Goal: Participate in discussion: Engage in conversation with other users on a specific topic

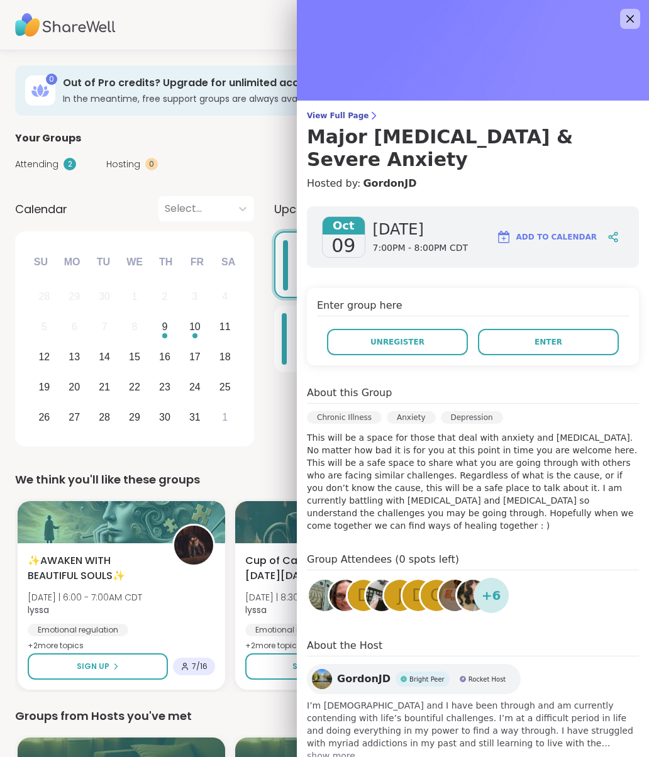
click at [581, 329] on button "Enter" at bounding box center [548, 342] width 141 height 26
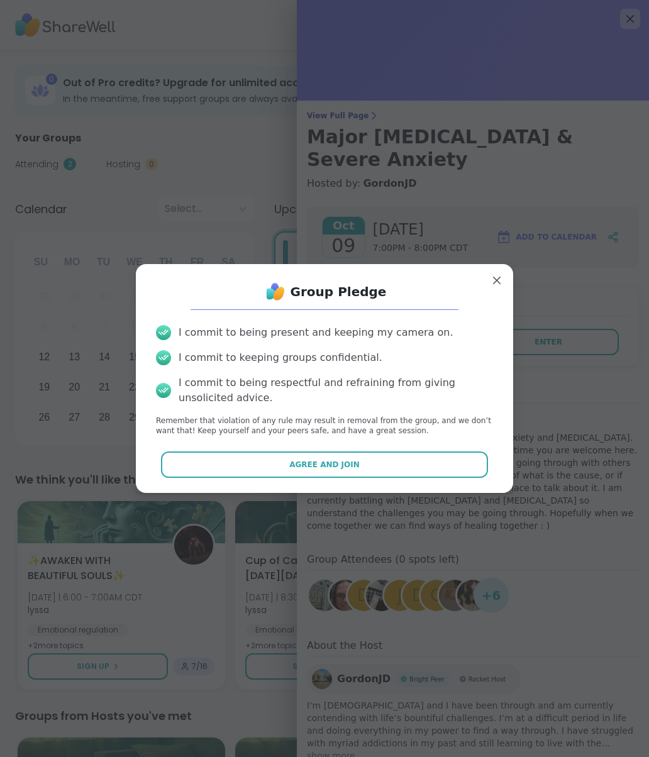
click at [374, 467] on button "Agree and Join" at bounding box center [325, 465] width 328 height 26
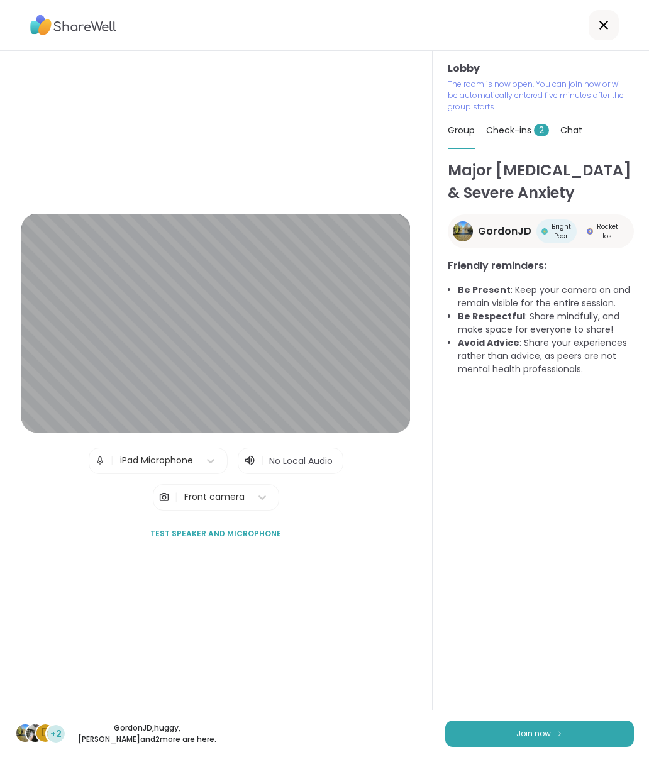
click at [560, 730] on img at bounding box center [560, 733] width 8 height 7
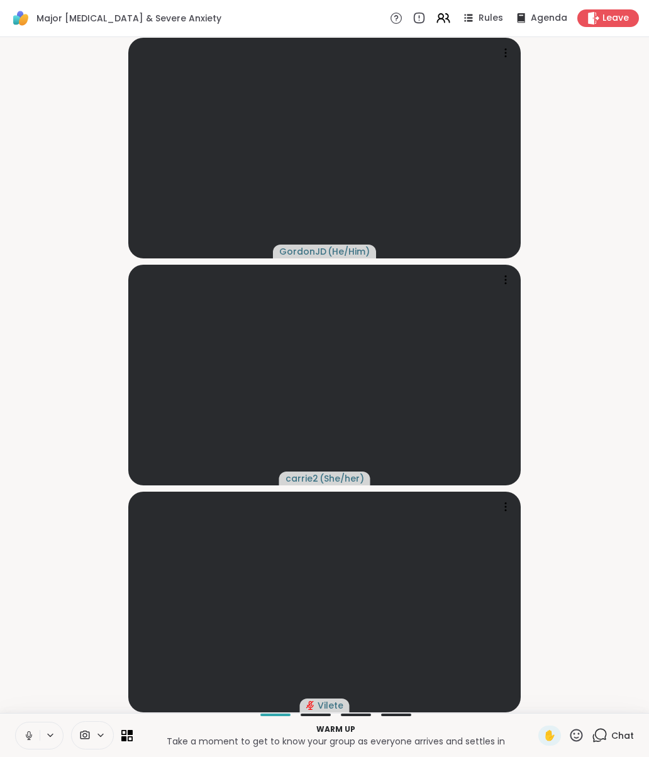
click at [171, 705] on video at bounding box center [324, 602] width 393 height 221
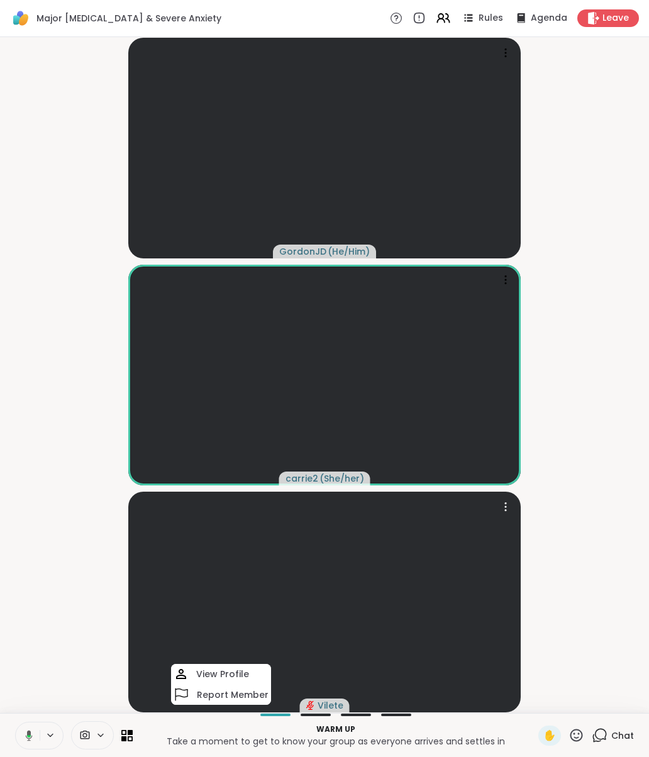
click at [561, 686] on video-player-container "GordonJD ( He/Him ) carrie2 ( She/her ) Vilete View Profile Report Member" at bounding box center [325, 375] width 634 height 666
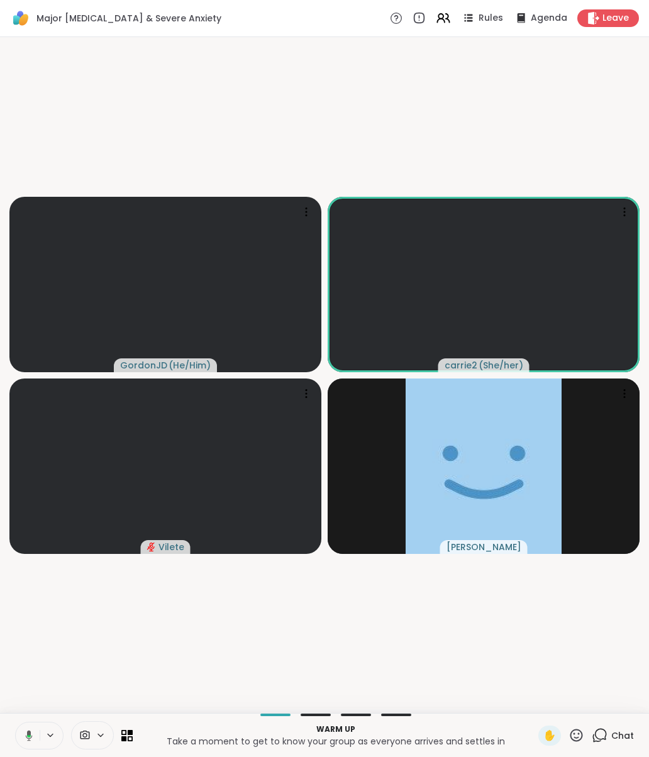
click at [196, 710] on div "GordonJD ( He/Him ) carrie2 ( She/her ) [PERSON_NAME]" at bounding box center [324, 375] width 649 height 676
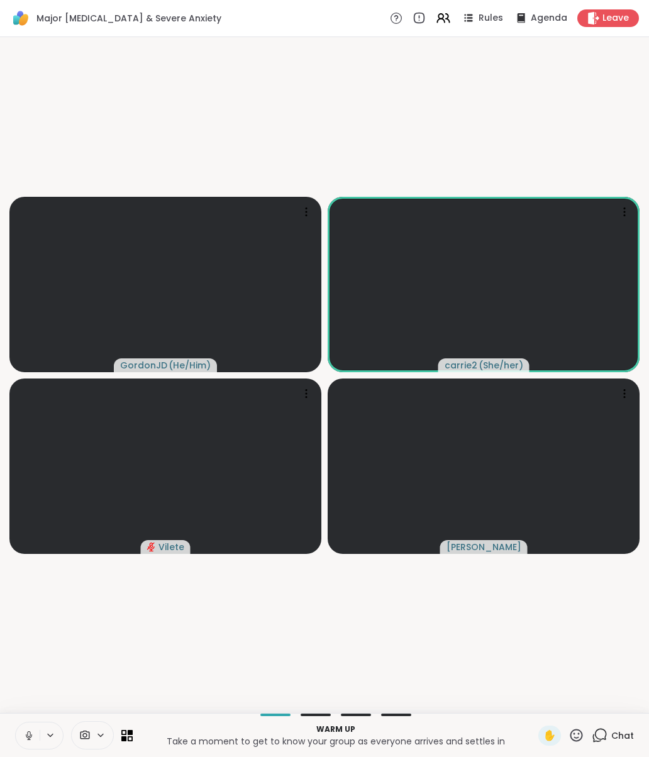
click at [50, 737] on icon at bounding box center [50, 735] width 5 height 3
click at [123, 687] on icon at bounding box center [118, 690] width 11 height 11
click at [110, 725] on div "iPad Microphone" at bounding box center [83, 727] width 83 height 15
click at [501, 679] on video-player-container "GordonJD ( He/Him ) carrie2 ( She/her ) [PERSON_NAME]" at bounding box center [325, 375] width 634 height 666
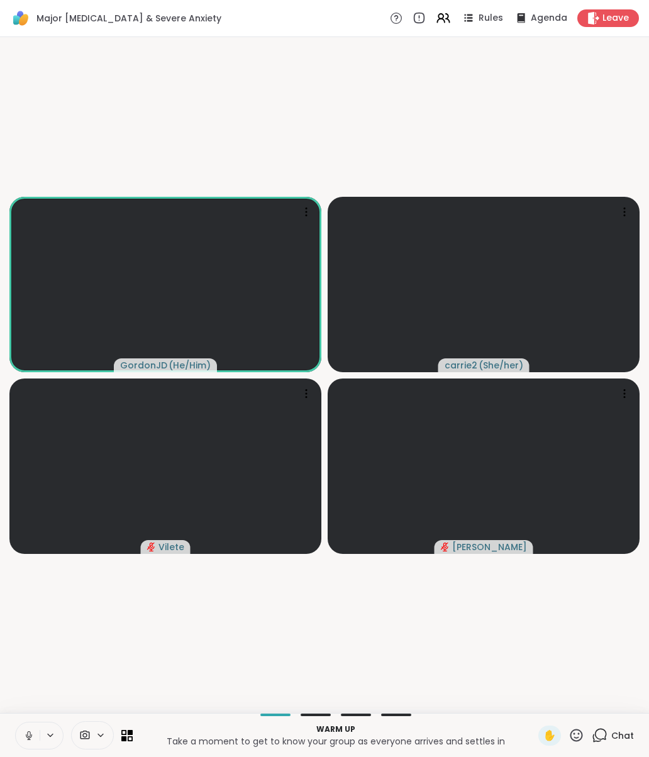
click at [453, 704] on video-player-container "GordonJD ( He/Him ) carrie2 ( She/her ) [PERSON_NAME]" at bounding box center [325, 375] width 634 height 666
click at [493, 732] on p "Warm up" at bounding box center [335, 729] width 391 height 11
click at [521, 738] on p "Take a moment to get to know your group as everyone arrives and settles in" at bounding box center [335, 741] width 391 height 13
click at [382, 727] on p "Warm up" at bounding box center [335, 729] width 391 height 11
click at [367, 707] on video-player-container "GordonJD ( He/Him ) carrie2 ( She/her ) [PERSON_NAME]" at bounding box center [325, 375] width 634 height 666
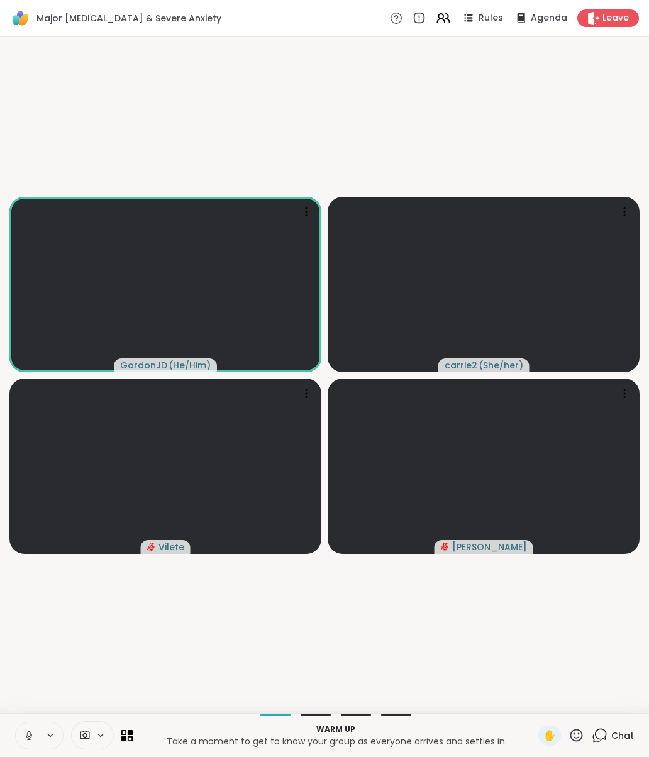
click at [165, 736] on p "Take a moment to get to know your group as everyone arrives and settles in" at bounding box center [335, 741] width 391 height 13
click at [165, 735] on p "Take a moment to get to know your group as everyone arrives and settles in" at bounding box center [335, 741] width 391 height 13
click at [525, 705] on video-player-container "GordonJD ( He/Him ) carrie2 ( She/her ) [PERSON_NAME]" at bounding box center [325, 375] width 634 height 666
click at [525, 754] on div "Warm up Take a moment to get to know your group as everyone arrives and settles…" at bounding box center [324, 735] width 649 height 44
click at [486, 707] on video-player-container "GordonJD ( He/Him ) carrie2 ( She/her ) [PERSON_NAME]" at bounding box center [325, 375] width 634 height 666
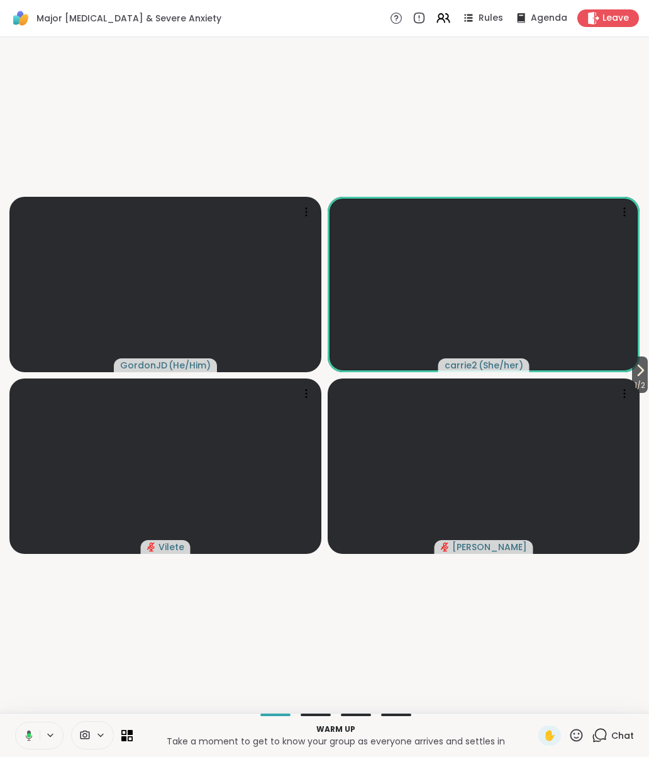
click at [461, 705] on video-player-container "1 / 2 GordonJD ( He/Him ) carrie2 ( She/her ) [PERSON_NAME]" at bounding box center [325, 375] width 634 height 666
click at [459, 698] on video-player-container "1 / 2 GordonJD ( He/Him ) carrie2 ( She/her ) [PERSON_NAME]" at bounding box center [325, 375] width 634 height 666
click at [447, 697] on video-player-container "1 / 2 GordonJD ( He/Him ) carrie2 ( She/her ) [PERSON_NAME]" at bounding box center [325, 375] width 634 height 666
click at [432, 694] on video-player-container "1 / 2 GordonJD ( He/Him ) carrie2 ( She/her ) [PERSON_NAME]" at bounding box center [325, 375] width 634 height 666
click at [503, 746] on p "Take a moment to get to know your group as everyone arrives and settles in" at bounding box center [335, 741] width 391 height 13
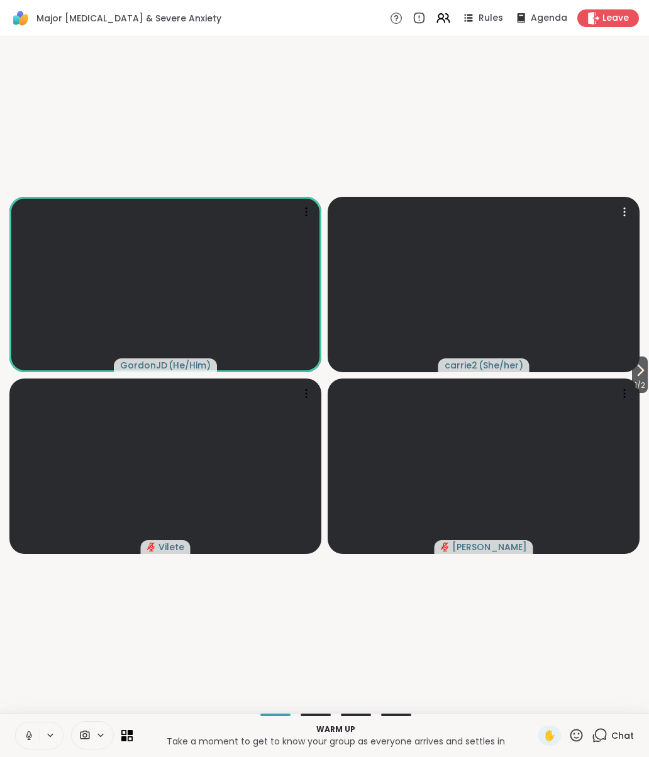
click at [429, 359] on video at bounding box center [484, 284] width 312 height 175
click at [594, 341] on video at bounding box center [484, 284] width 312 height 175
click at [211, 694] on video-player-container "1 / 3 GordonJD ( He/Him ) carrie2 ( She/her ) [PERSON_NAME]" at bounding box center [325, 375] width 634 height 666
click at [206, 722] on div "Hosted support conversation Connect and share with the group" at bounding box center [335, 735] width 391 height 28
click at [198, 701] on video-player-container "1 / 3 GordonJD ( He/Him ) carrie2 ( She/her ) [PERSON_NAME]" at bounding box center [325, 375] width 634 height 666
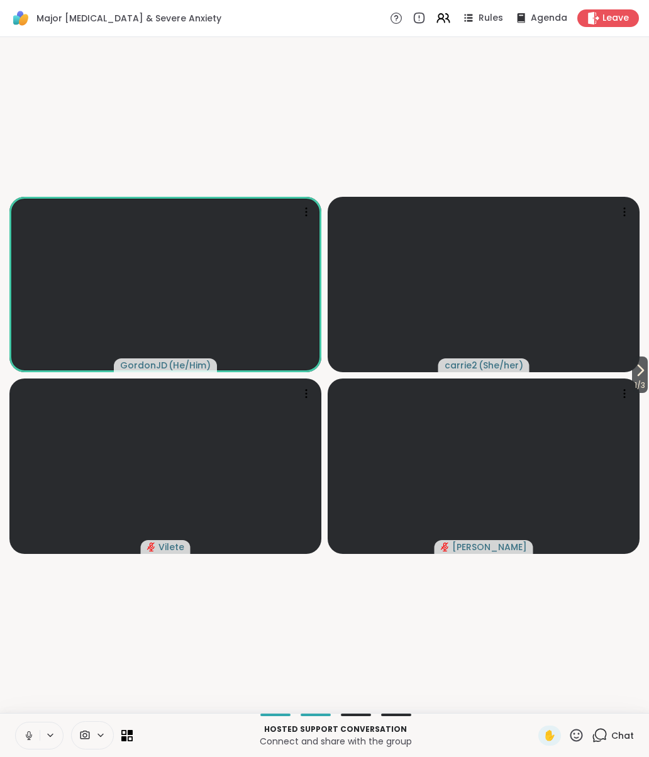
click at [479, 731] on p "Hosted support conversation" at bounding box center [335, 729] width 391 height 11
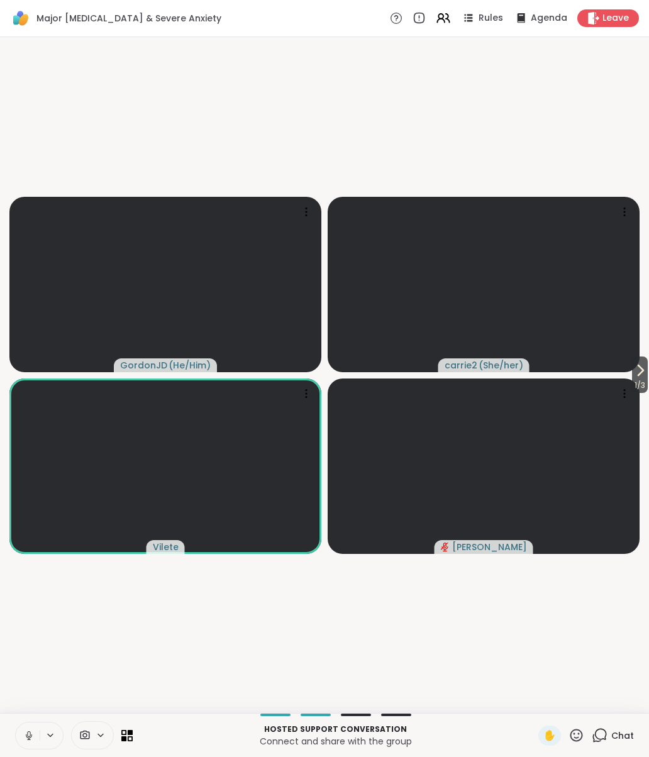
click at [173, 708] on div "1 / 3 GordonJD ( He/Him ) carrie2 ( She/her ) [PERSON_NAME]" at bounding box center [324, 375] width 649 height 676
click at [189, 705] on video-player-container "1 / 3 GordonJD ( He/Him ) carrie2 ( She/her ) [PERSON_NAME]" at bounding box center [325, 375] width 634 height 666
click at [467, 700] on video-player-container "1 / 3 GordonJD ( He/Him ) carrie2 ( She/her ) [PERSON_NAME]" at bounding box center [325, 375] width 634 height 666
click at [453, 697] on video-player-container "1 / 3 GordonJD ( He/Him ) carrie2 ( She/her ) [PERSON_NAME]" at bounding box center [325, 375] width 634 height 666
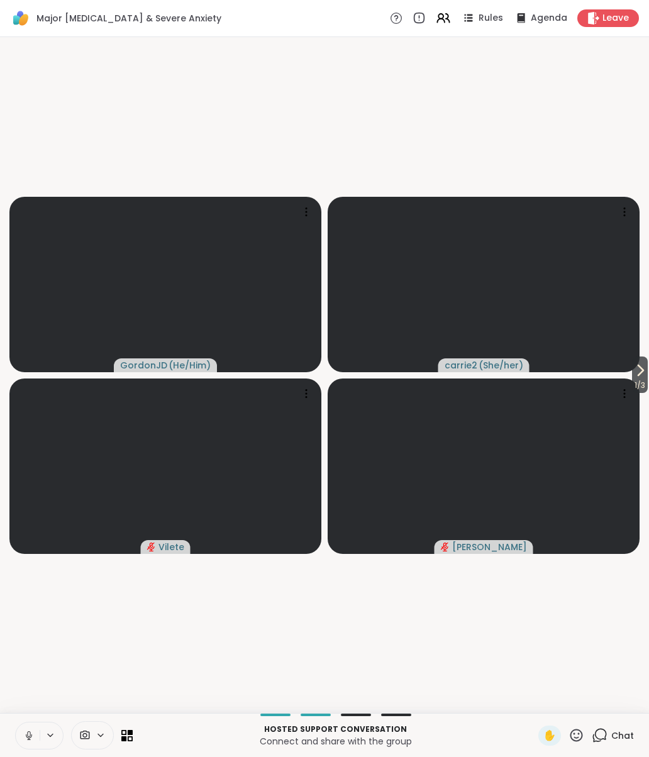
click at [645, 376] on icon at bounding box center [640, 370] width 15 height 15
click at [635, 389] on span "2 / 3" at bounding box center [639, 385] width 18 height 15
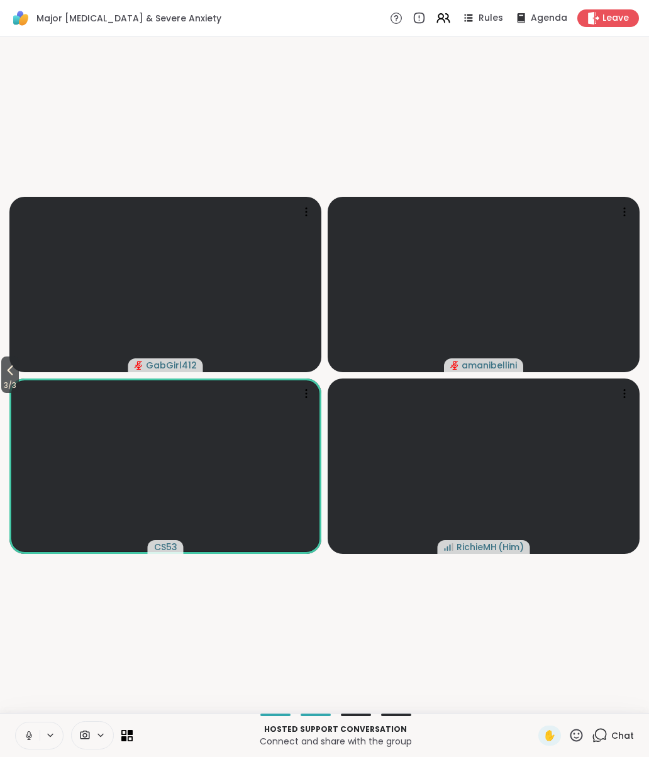
click at [18, 374] on icon at bounding box center [10, 370] width 15 height 15
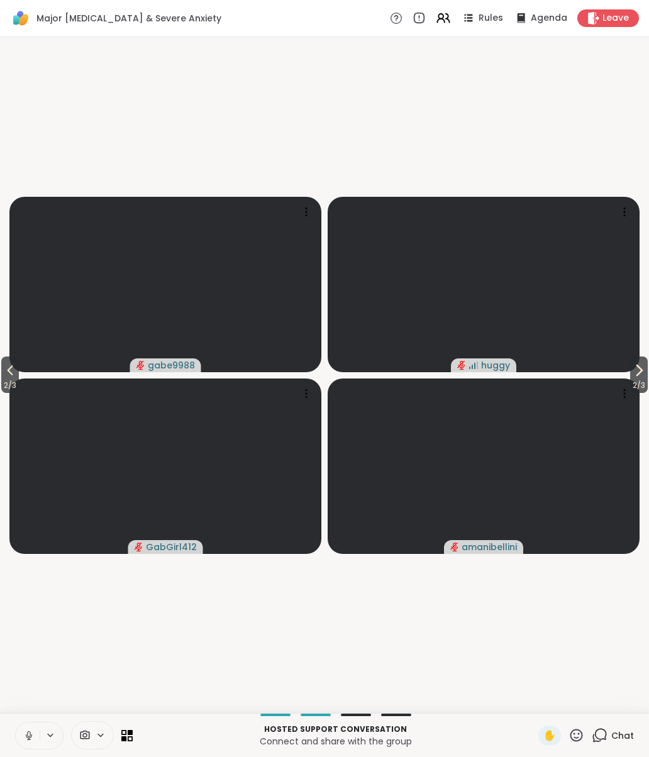
click at [17, 377] on icon at bounding box center [10, 370] width 15 height 15
click at [642, 376] on icon at bounding box center [640, 370] width 15 height 15
click at [645, 376] on button "2 / 3" at bounding box center [639, 375] width 18 height 36
click at [17, 371] on icon at bounding box center [10, 370] width 15 height 15
click at [13, 376] on icon at bounding box center [10, 370] width 15 height 15
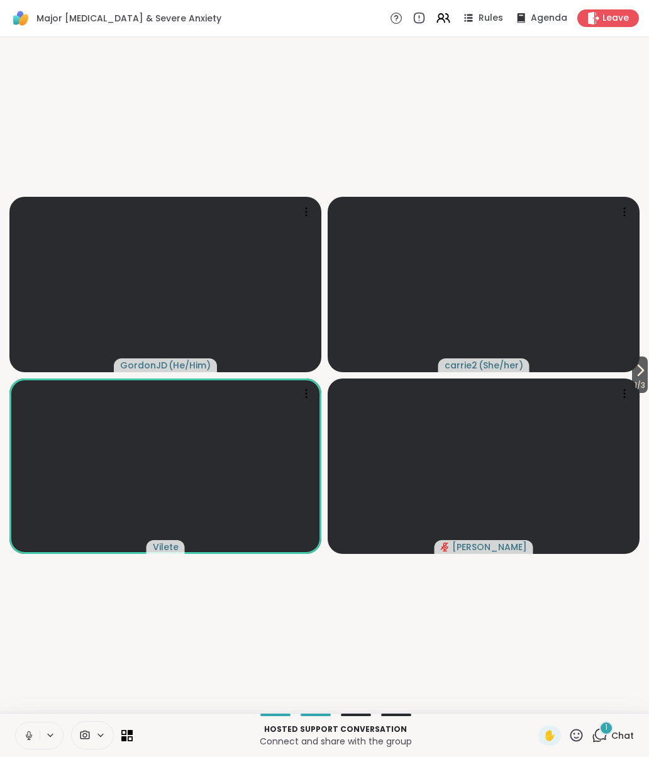
click at [501, 348] on video at bounding box center [484, 284] width 312 height 175
click at [450, 364] on span "carrie2" at bounding box center [461, 365] width 33 height 13
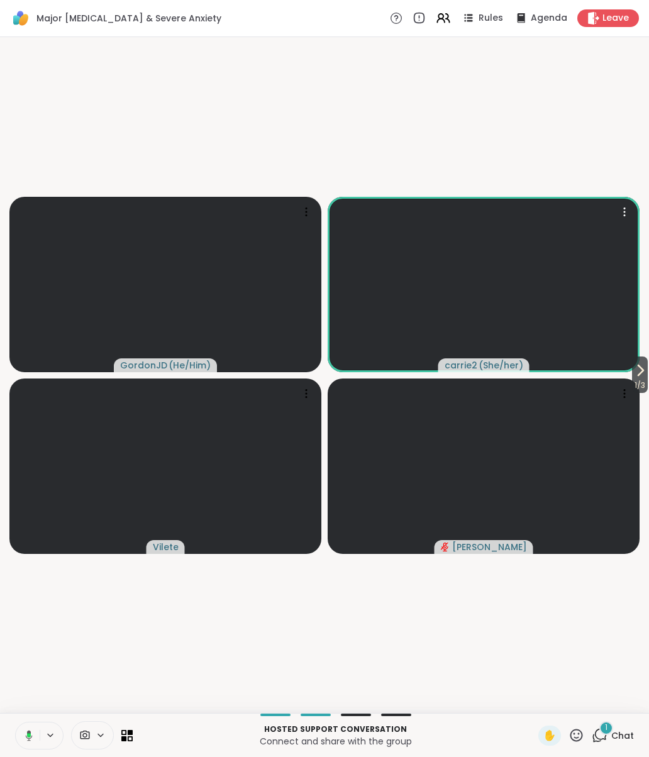
click at [619, 251] on video at bounding box center [484, 284] width 312 height 175
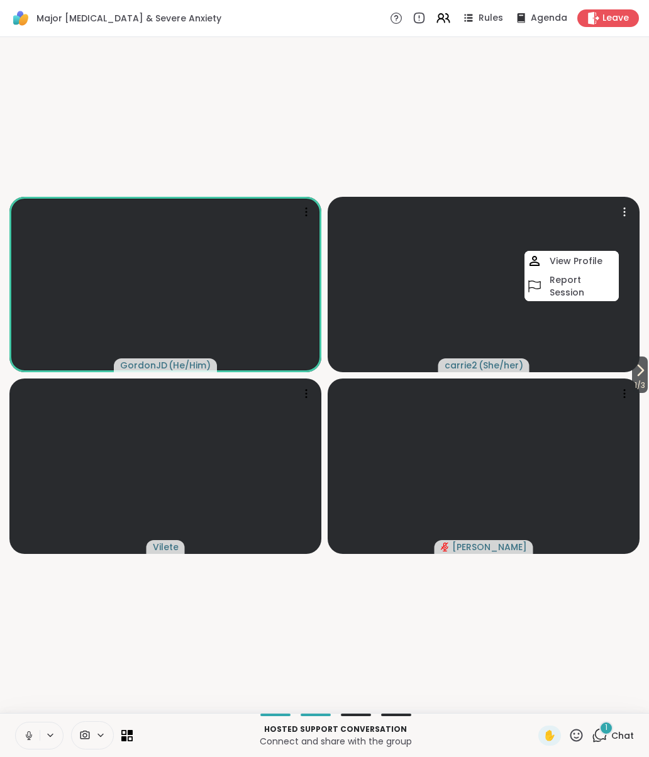
click at [465, 370] on span "carrie2" at bounding box center [461, 365] width 33 height 13
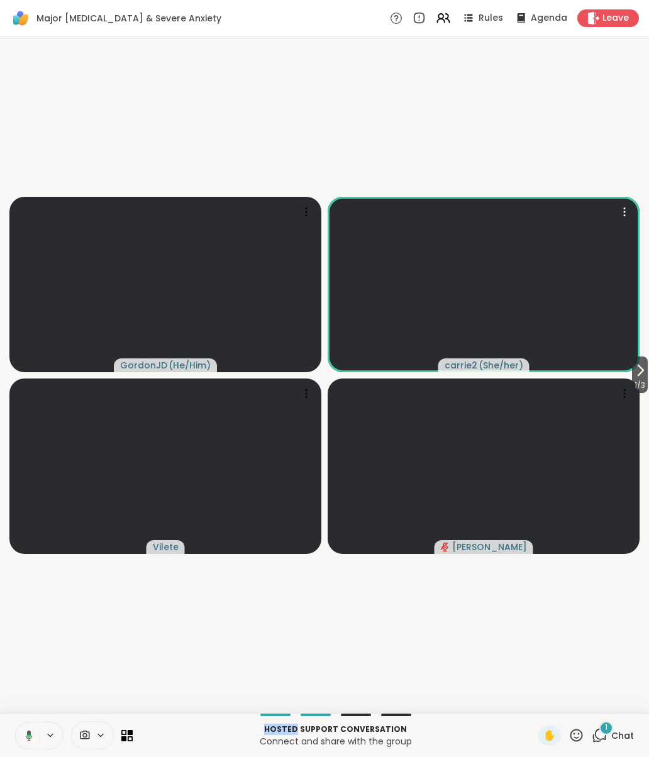
click at [57, 736] on button at bounding box center [51, 735] width 23 height 11
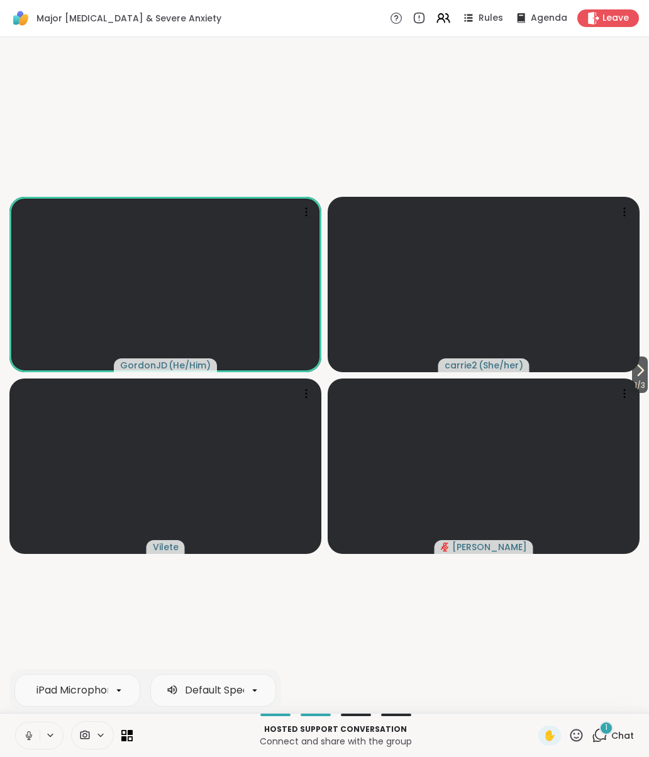
click at [52, 737] on icon at bounding box center [50, 735] width 10 height 11
click at [40, 733] on button at bounding box center [51, 735] width 23 height 11
click at [36, 736] on button at bounding box center [28, 736] width 24 height 26
click at [45, 739] on button at bounding box center [51, 735] width 23 height 11
click at [30, 737] on icon at bounding box center [28, 735] width 11 height 11
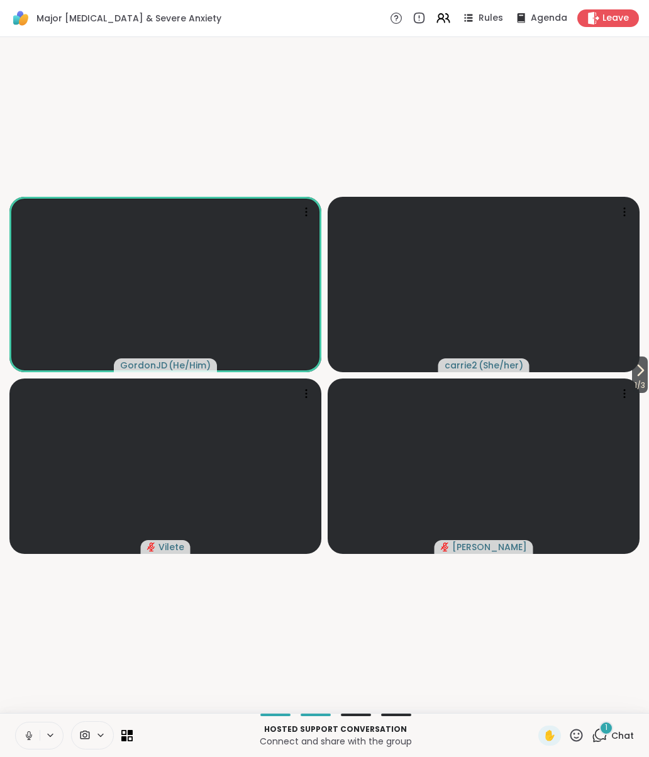
click at [36, 742] on button at bounding box center [28, 736] width 24 height 26
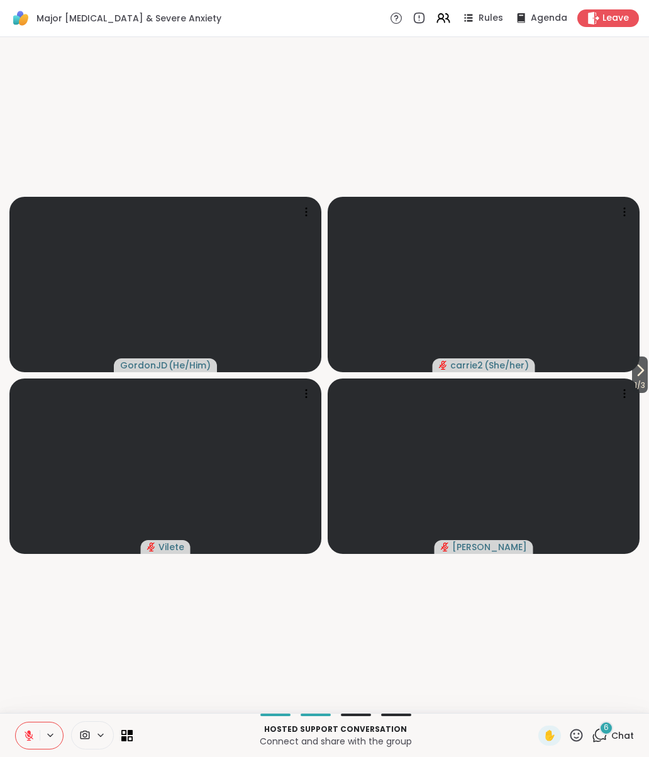
click at [617, 730] on span "Chat" at bounding box center [622, 736] width 23 height 13
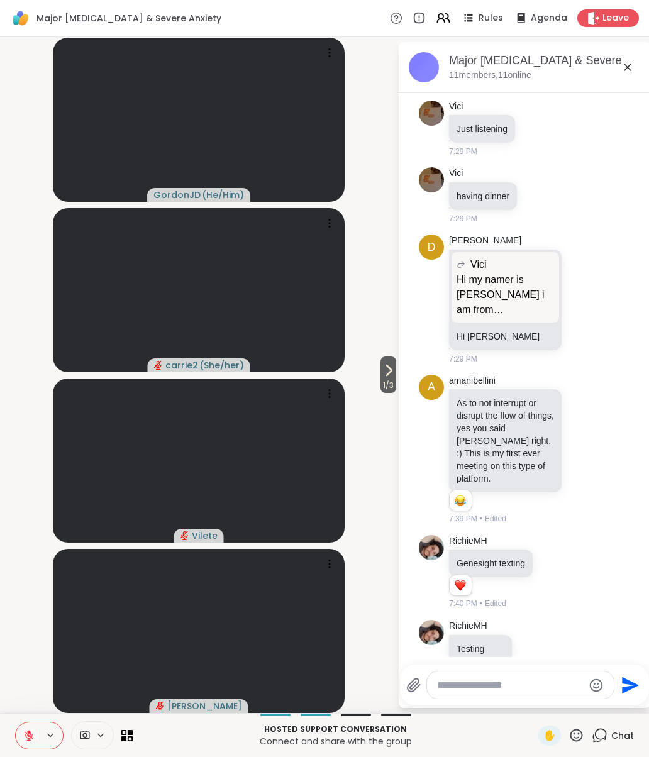
scroll to position [709, 0]
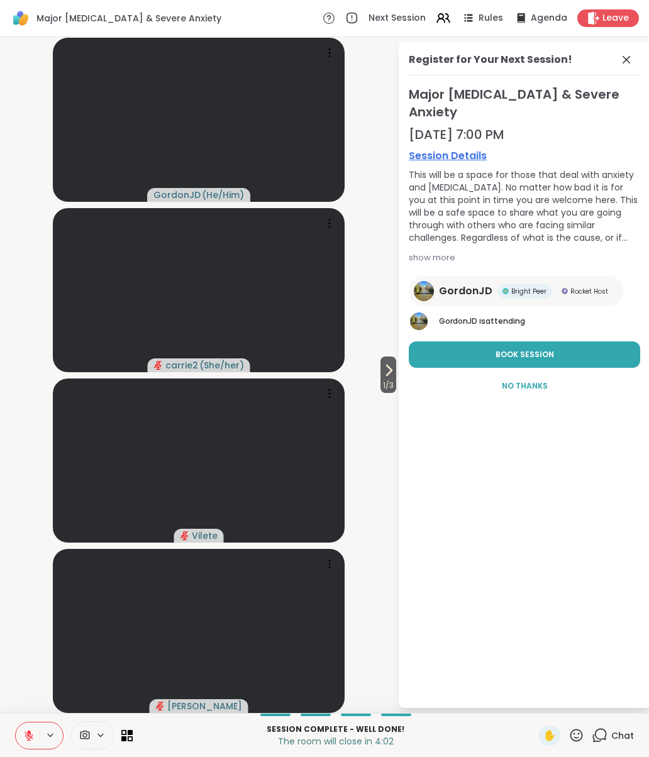
click at [390, 369] on icon at bounding box center [388, 370] width 15 height 15
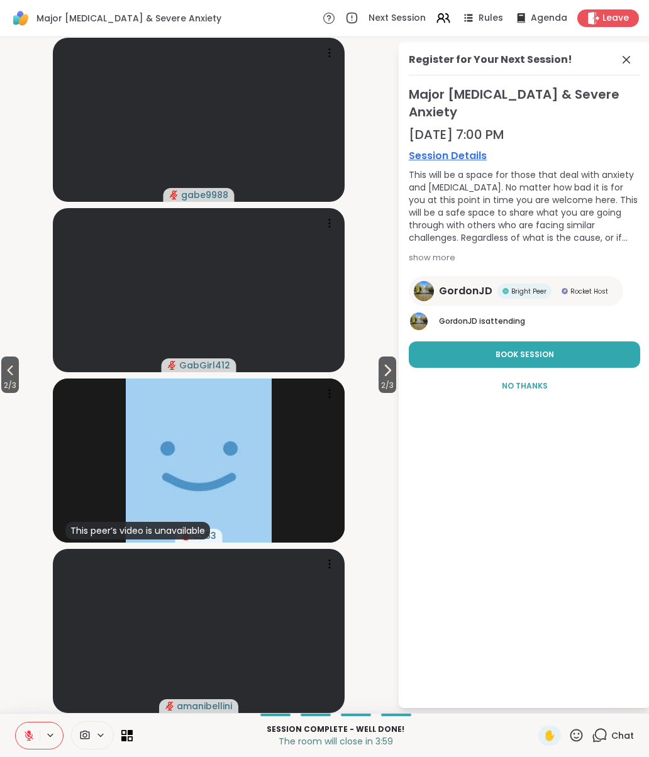
click at [388, 372] on icon at bounding box center [388, 370] width 5 height 10
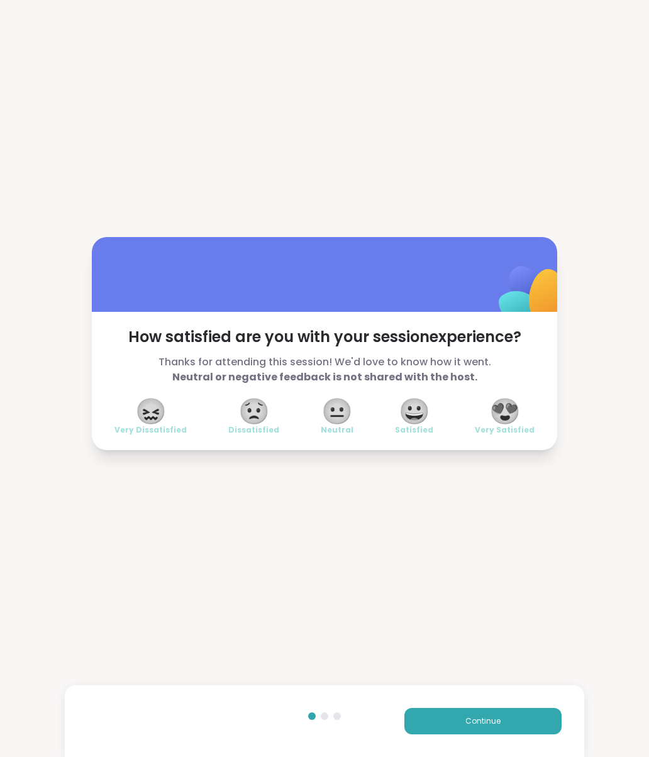
click at [508, 413] on span "😍" at bounding box center [504, 411] width 31 height 23
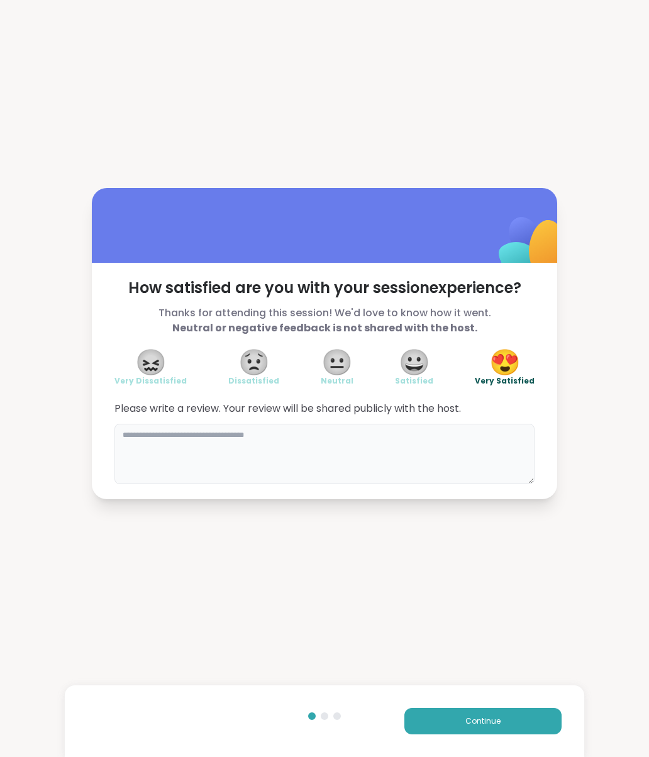
click at [138, 445] on textarea at bounding box center [324, 454] width 420 height 60
type textarea "**********"
click at [489, 726] on span "Continue" at bounding box center [482, 721] width 35 height 11
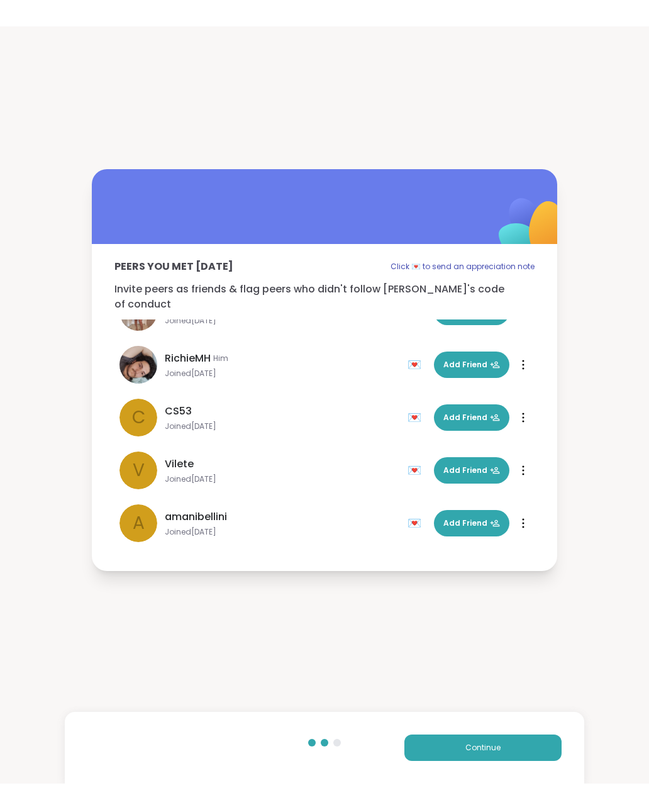
scroll to position [239, 0]
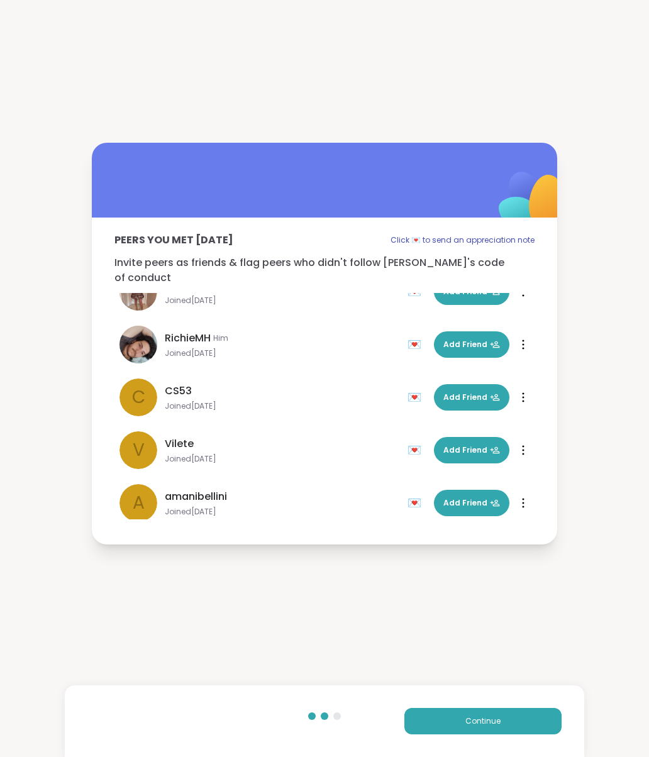
click at [476, 722] on span "Continue" at bounding box center [482, 721] width 35 height 11
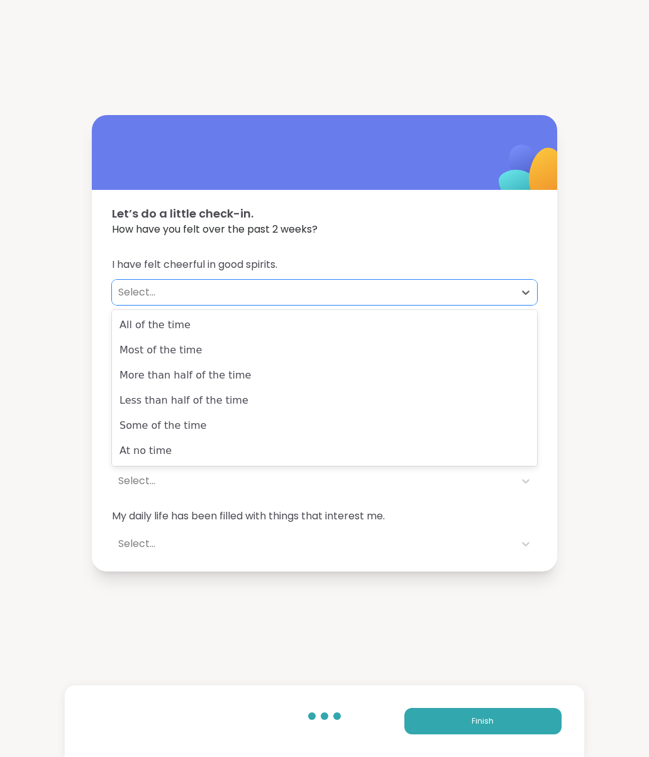
click at [179, 436] on div "Some of the time" at bounding box center [324, 425] width 425 height 25
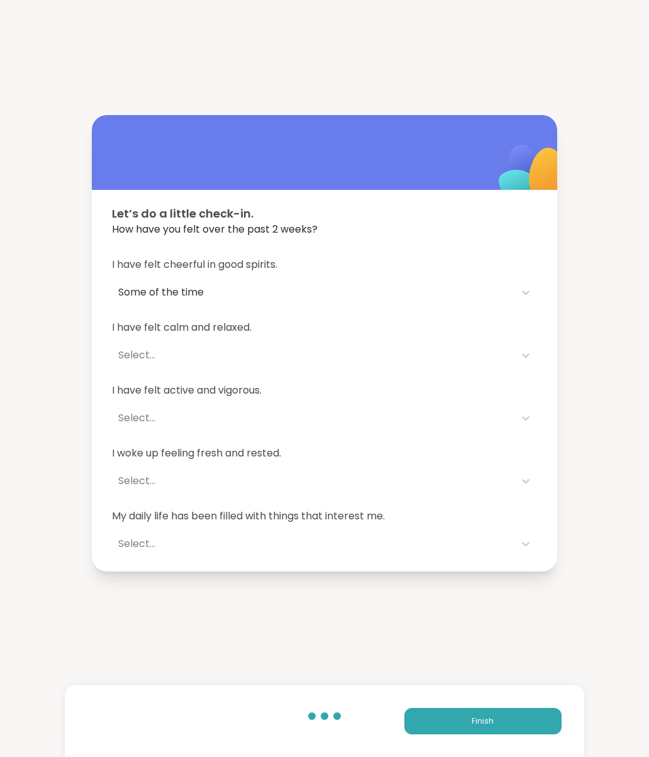
click at [529, 355] on icon at bounding box center [526, 355] width 13 height 13
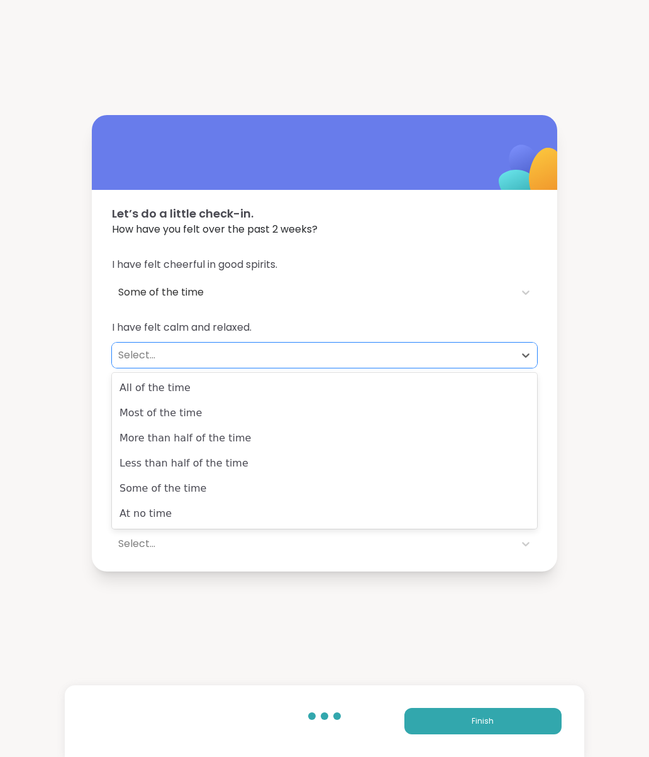
click at [181, 496] on div "Some of the time" at bounding box center [324, 488] width 425 height 25
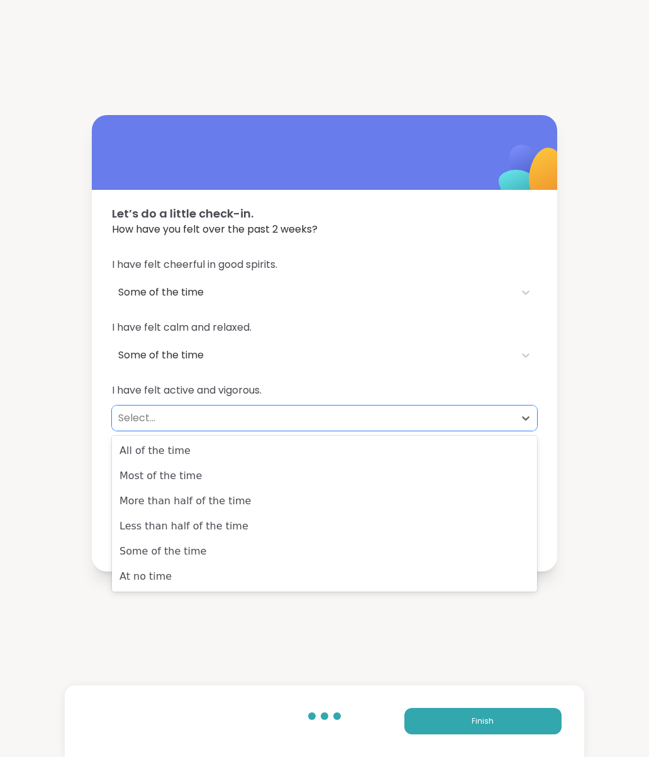
click at [190, 560] on div "Some of the time" at bounding box center [324, 551] width 425 height 25
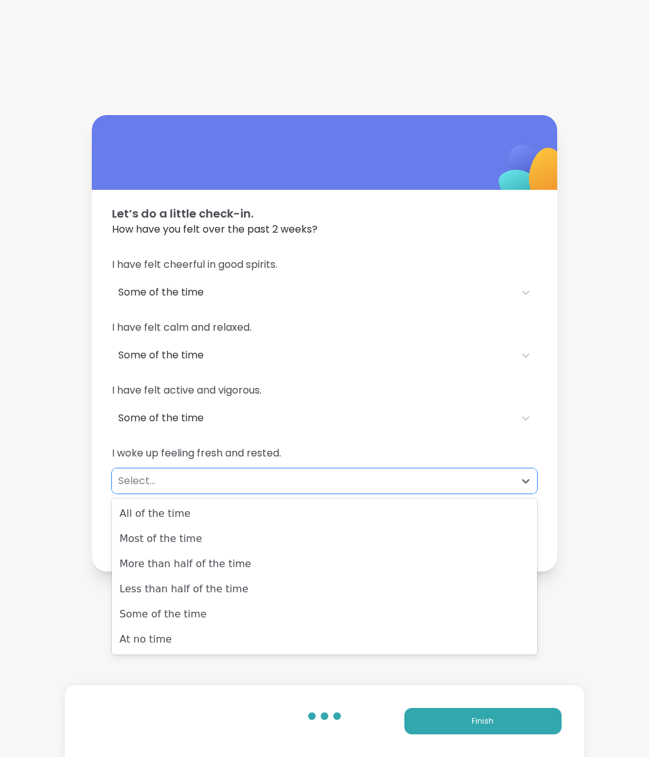
click at [191, 623] on div "Some of the time" at bounding box center [324, 614] width 425 height 25
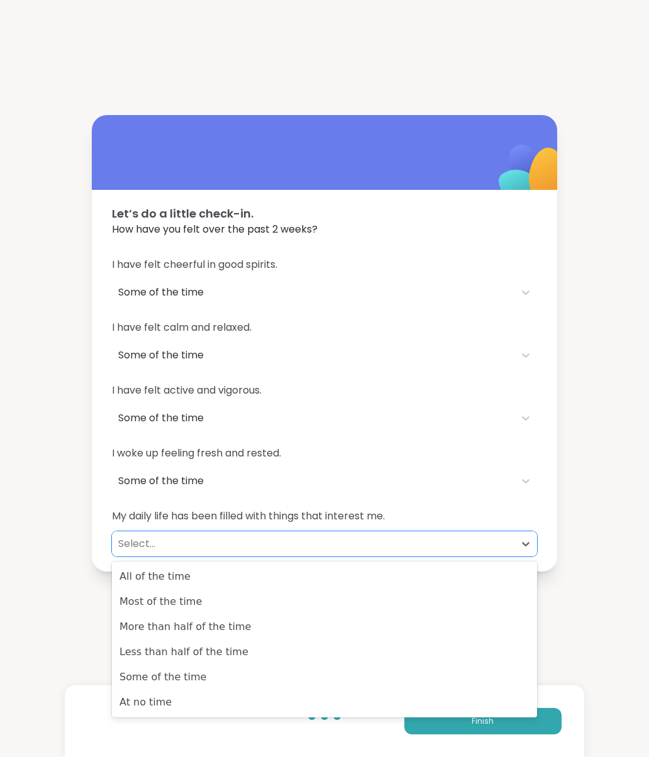
click at [189, 684] on div "Some of the time" at bounding box center [324, 677] width 425 height 25
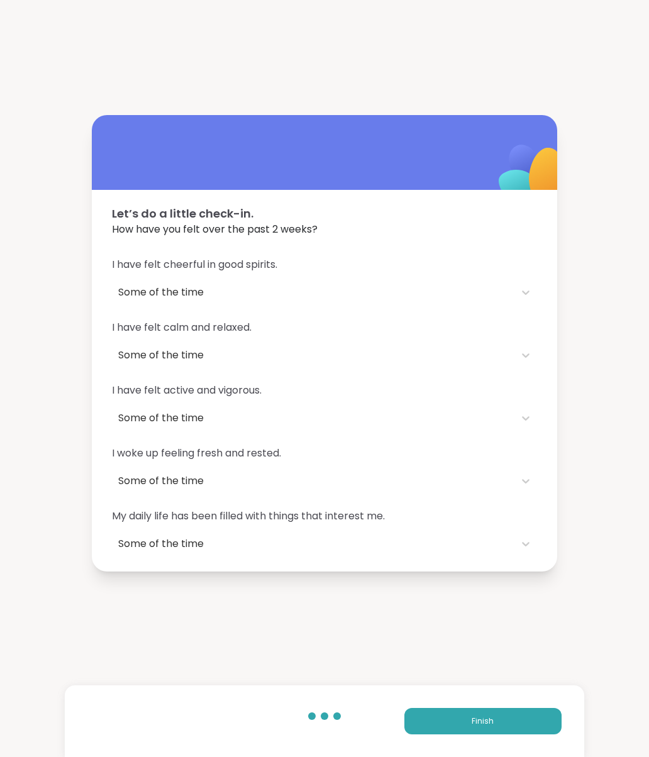
click at [496, 723] on button "Finish" at bounding box center [482, 721] width 157 height 26
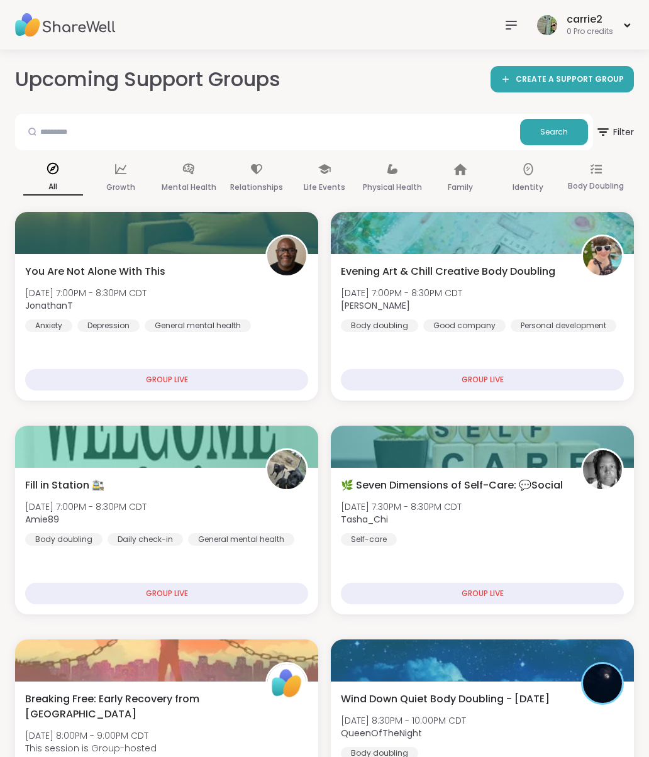
click at [96, 33] on img at bounding box center [65, 25] width 101 height 44
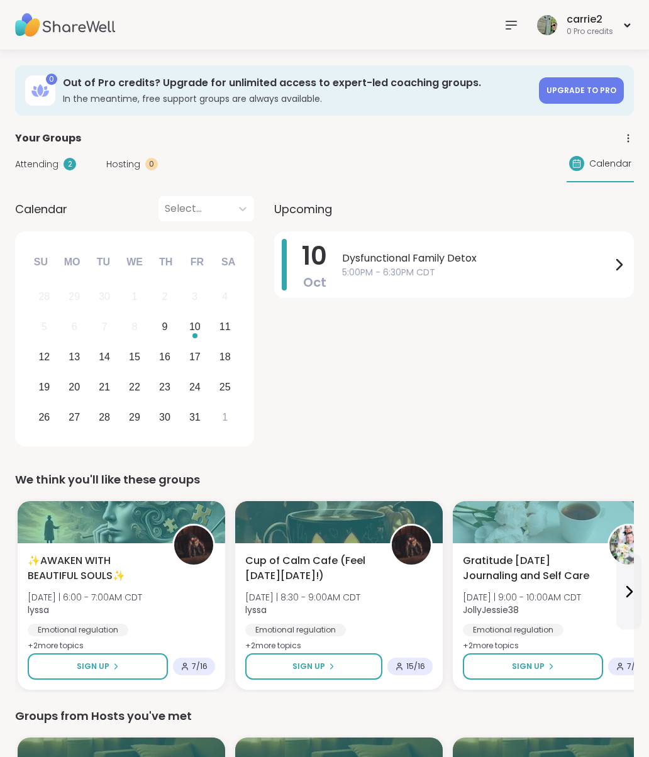
click at [52, 167] on span "Attending" at bounding box center [36, 164] width 43 height 13
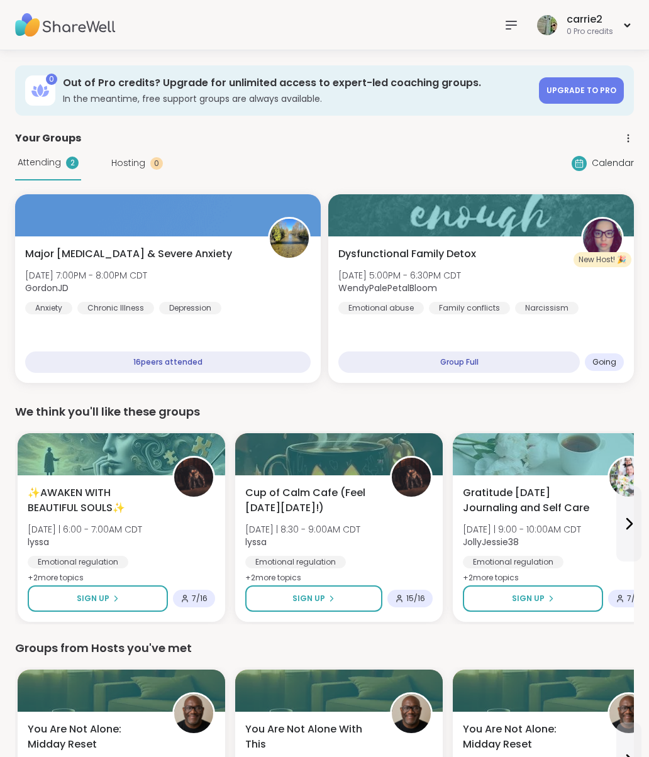
click at [213, 361] on div "16 peers attended" at bounding box center [168, 362] width 286 height 21
click at [262, 301] on div "Major [MEDICAL_DATA] & Severe Anxiety [DATE] 7:00PM - 8:00PM CDT GordonJD Anxie…" at bounding box center [168, 281] width 286 height 68
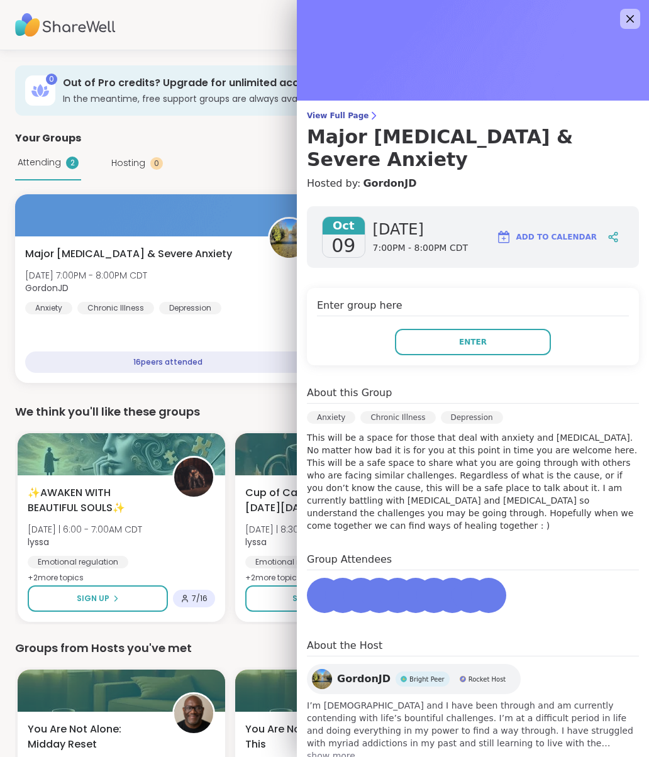
click at [111, 254] on span "Major [MEDICAL_DATA] & Severe Anxiety" at bounding box center [128, 254] width 207 height 15
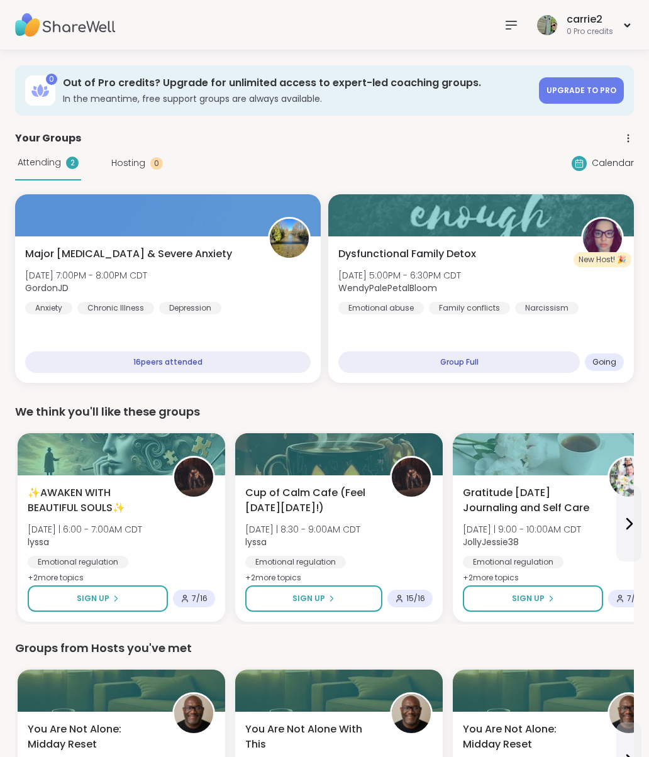
click at [62, 267] on div "Major [MEDICAL_DATA] & Severe Anxiety [DATE] 7:00PM - 8:00PM CDT GordonJD Anxie…" at bounding box center [168, 281] width 286 height 68
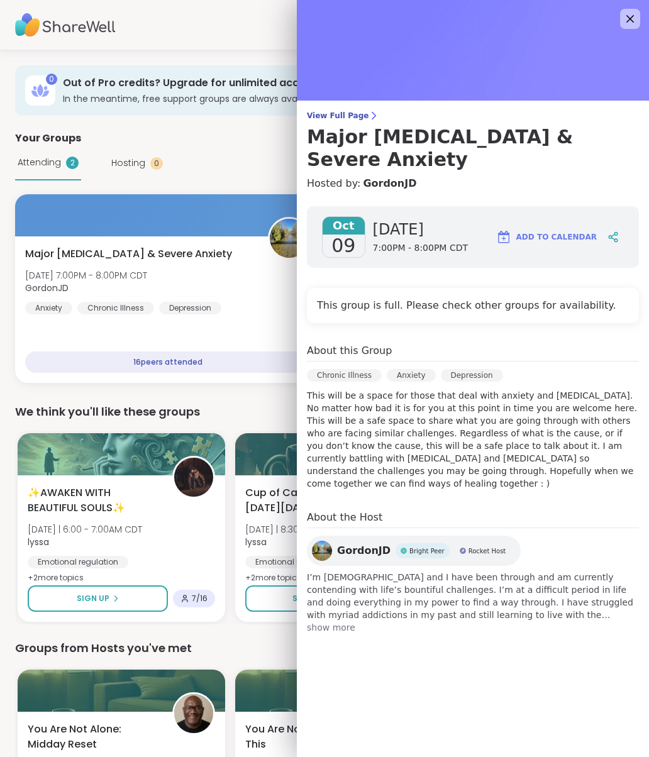
click at [354, 114] on span "View Full Page" at bounding box center [473, 116] width 332 height 10
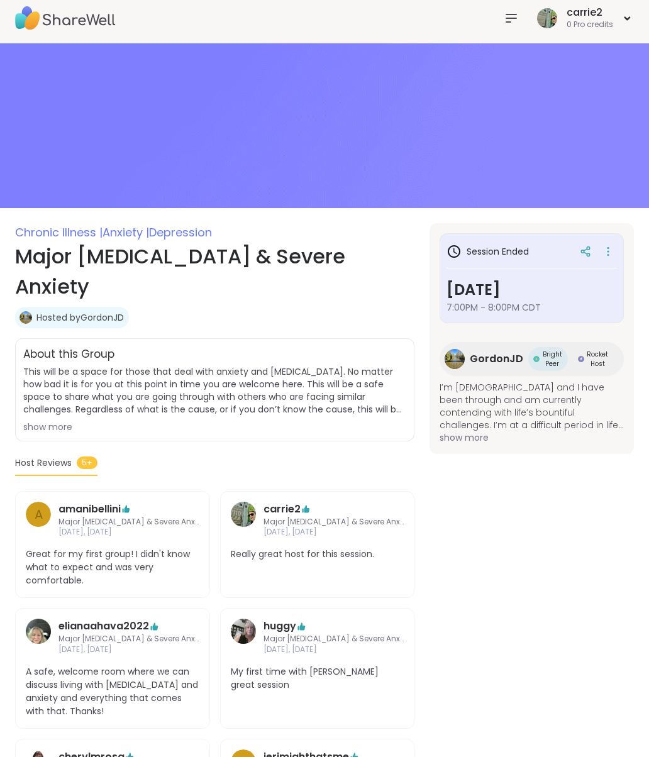
scroll to position [5, 0]
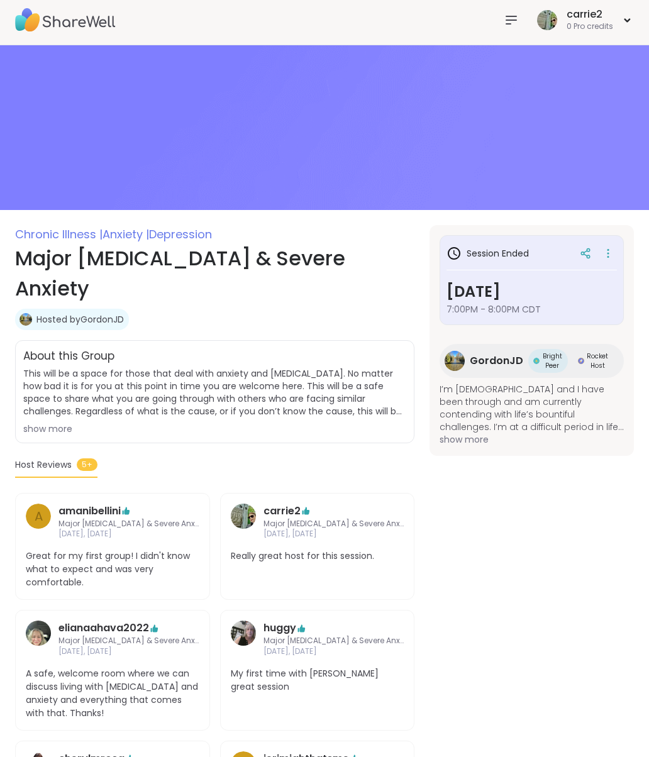
click at [75, 252] on h1 "Major [MEDICAL_DATA] & Severe Anxiety" at bounding box center [214, 273] width 399 height 60
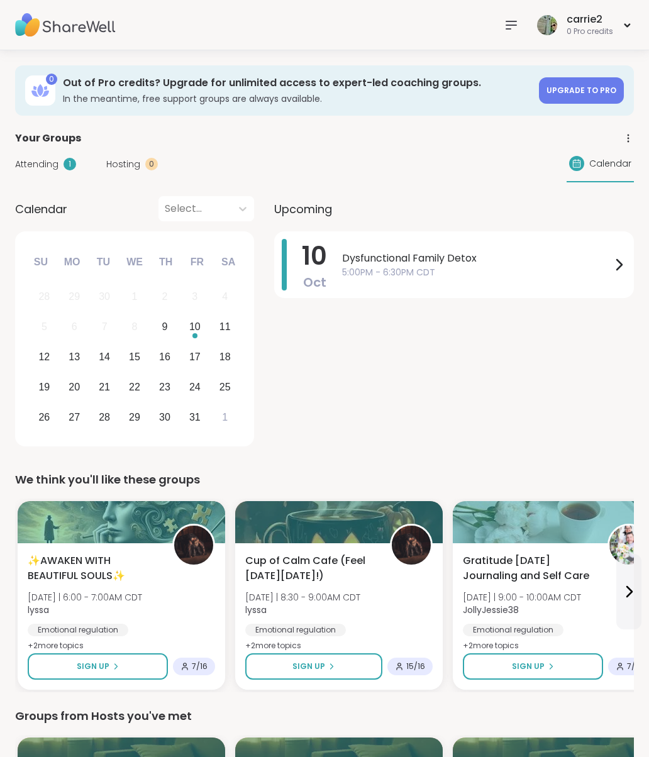
click at [77, 29] on img at bounding box center [65, 25] width 101 height 44
click at [50, 36] on img at bounding box center [65, 25] width 101 height 44
click at [41, 19] on img at bounding box center [65, 25] width 101 height 44
